Goal: Information Seeking & Learning: Check status

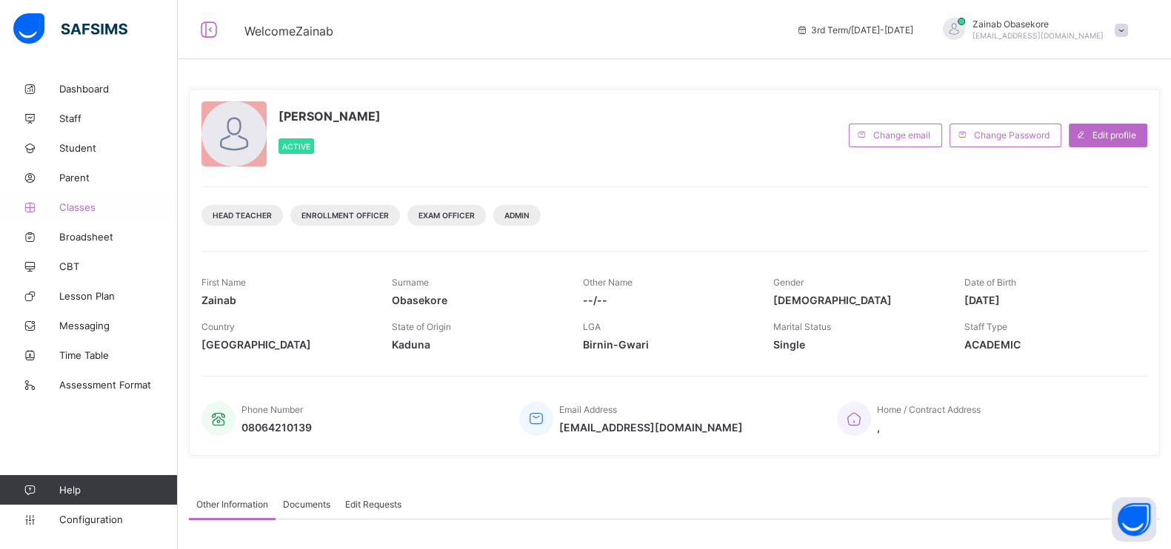
click at [87, 201] on span "Classes" at bounding box center [118, 207] width 118 height 12
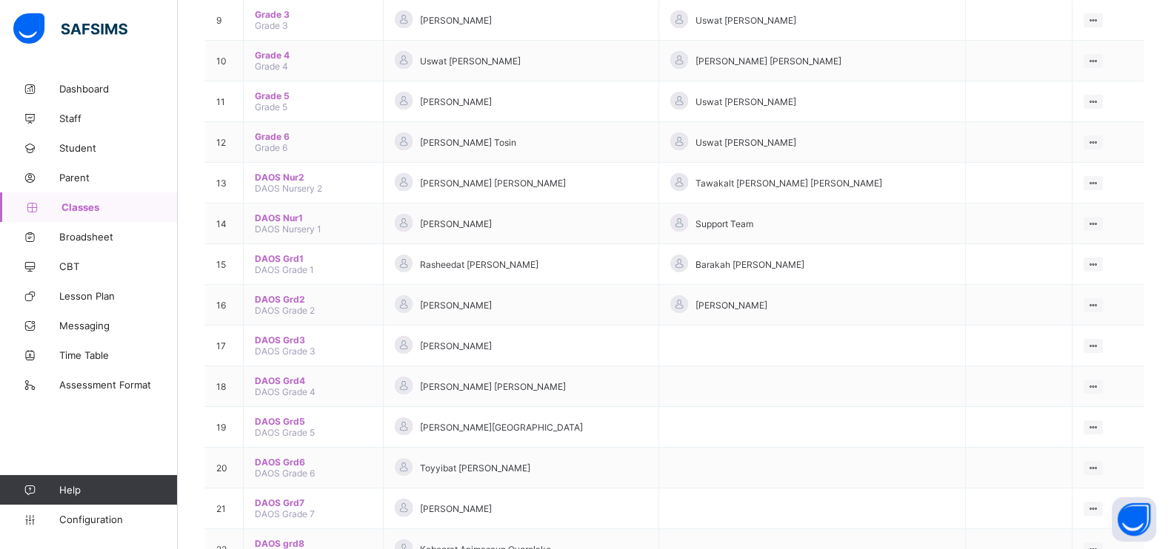
scroll to position [576, 0]
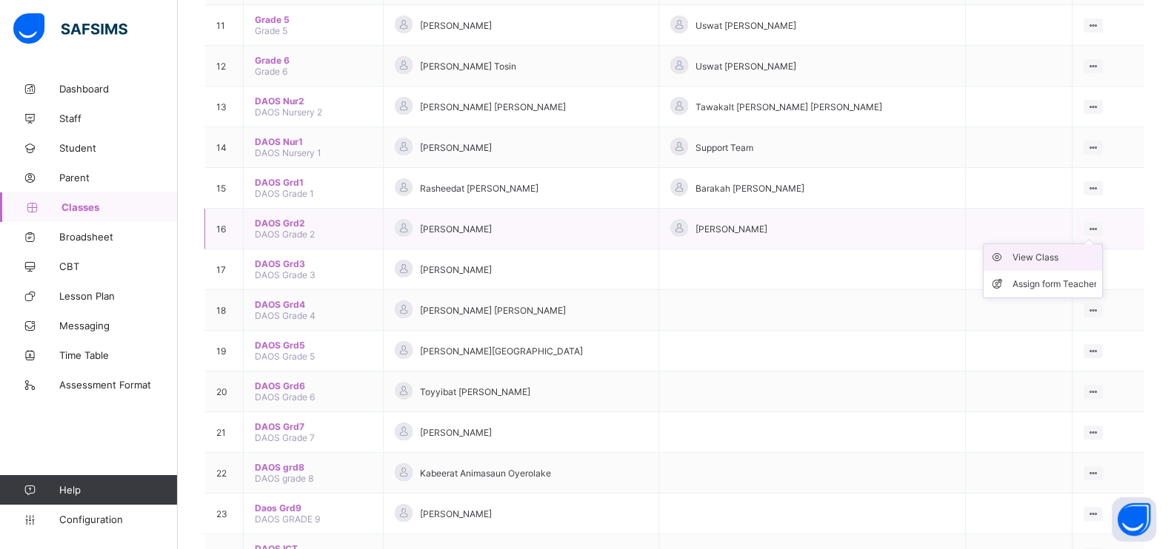
click at [1035, 250] on div "View Class" at bounding box center [1054, 257] width 84 height 15
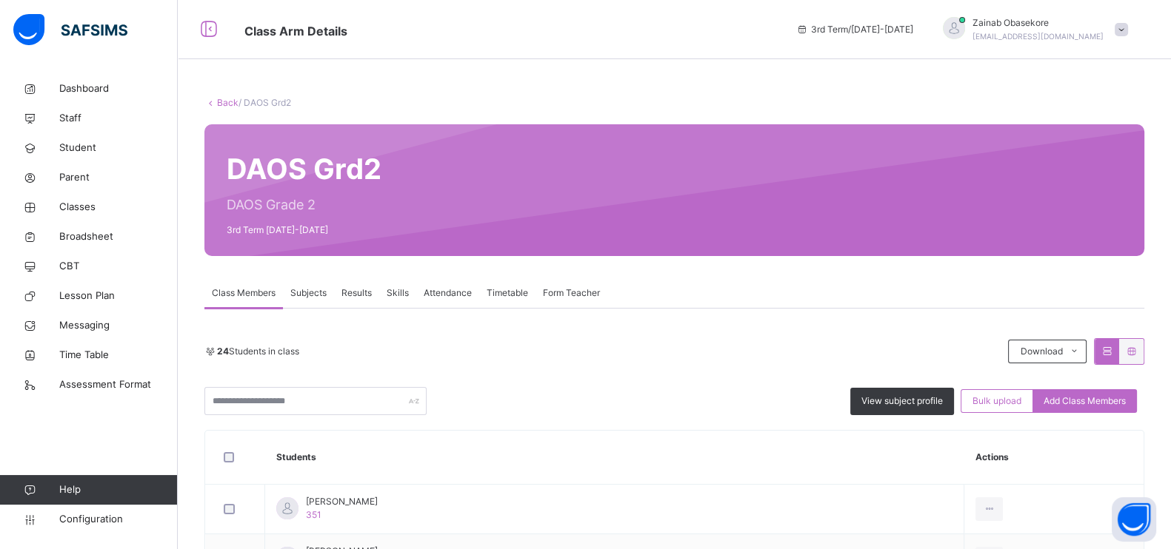
click at [363, 290] on span "Results" at bounding box center [356, 293] width 30 height 13
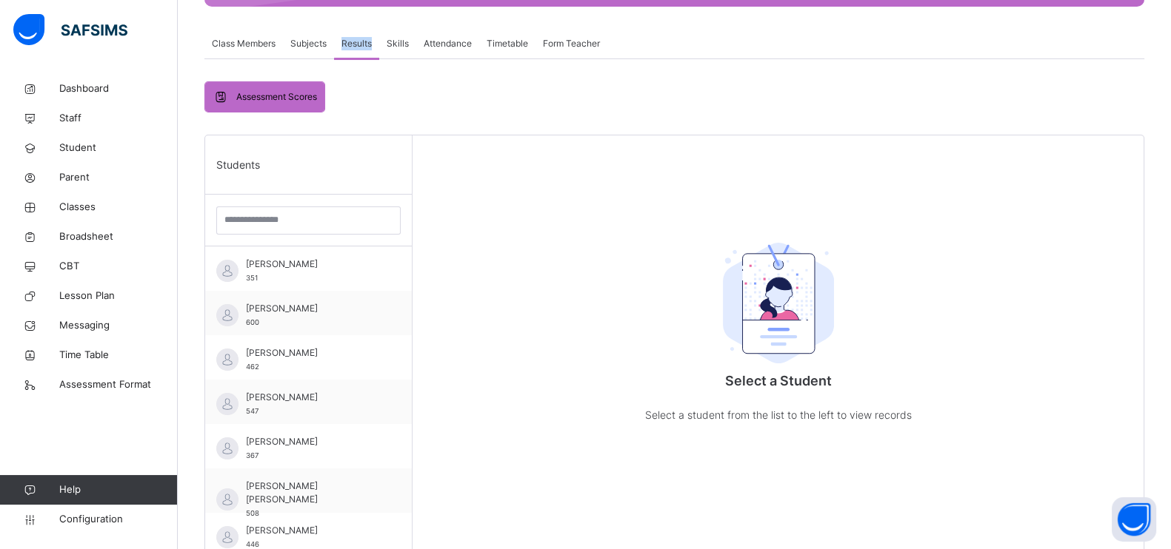
scroll to position [251, 0]
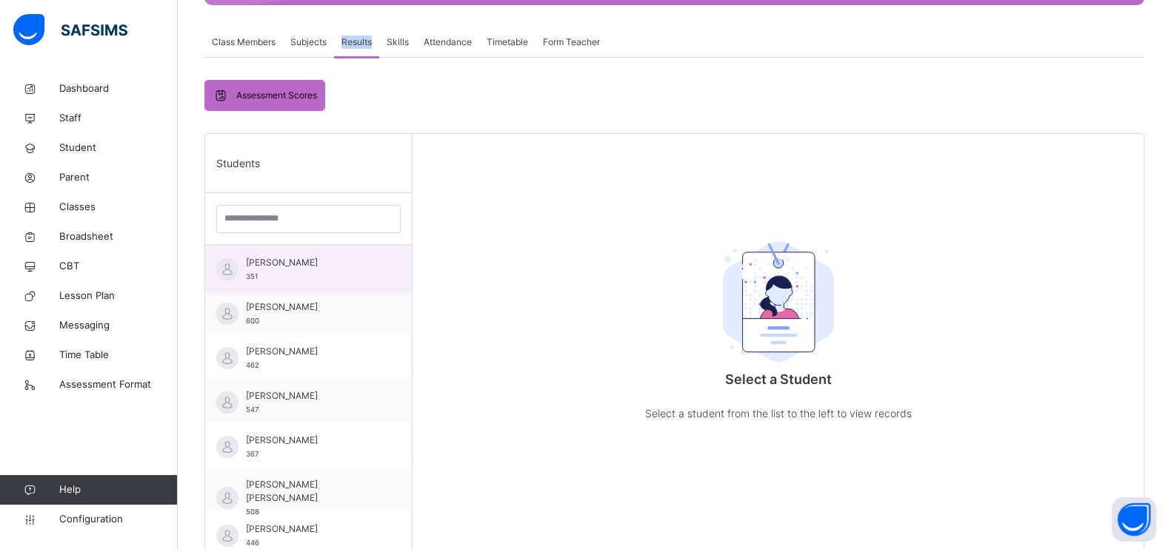
click at [275, 264] on span "[PERSON_NAME]" at bounding box center [312, 262] width 133 height 13
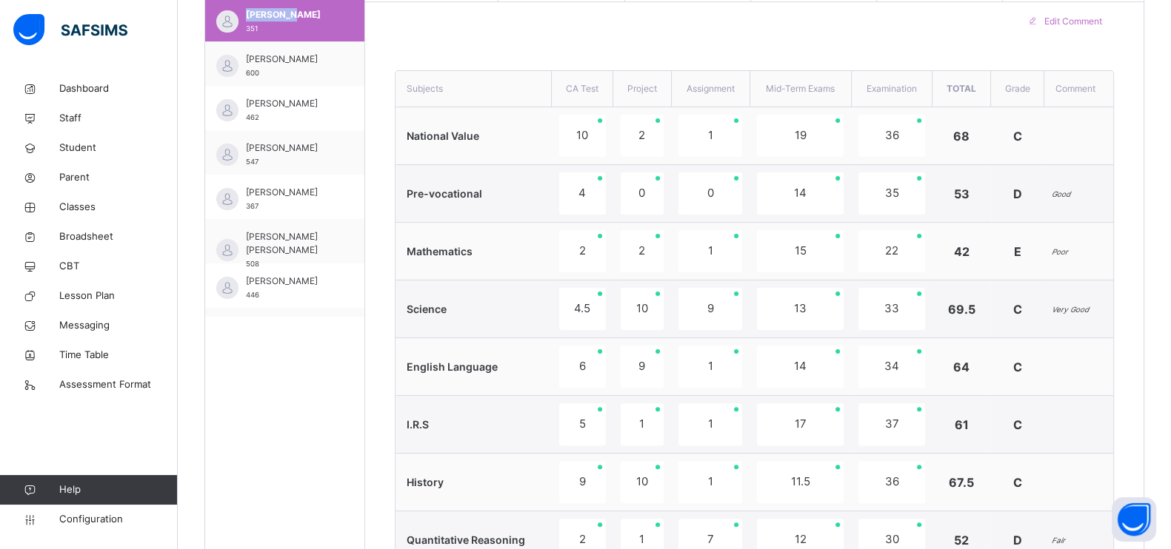
scroll to position [493, 0]
